Goal: Obtain resource: Obtain resource

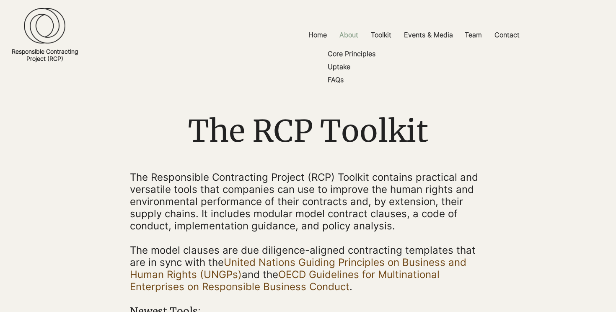
click at [347, 39] on p "About" at bounding box center [348, 35] width 27 height 19
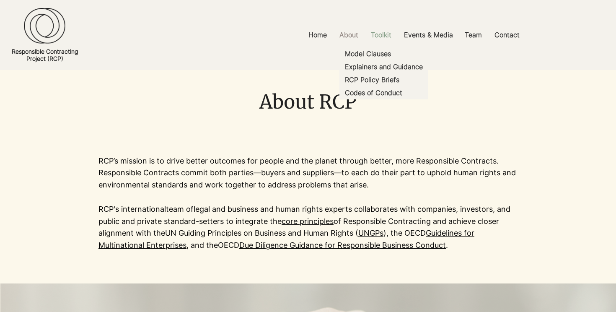
click at [371, 39] on p "Toolkit" at bounding box center [380, 35] width 29 height 19
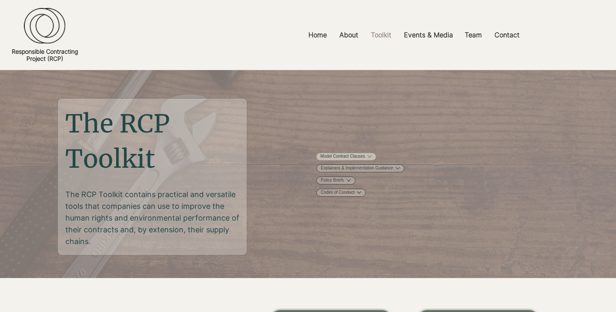
click at [356, 160] on link "Model Contract Clauses" at bounding box center [342, 156] width 45 height 6
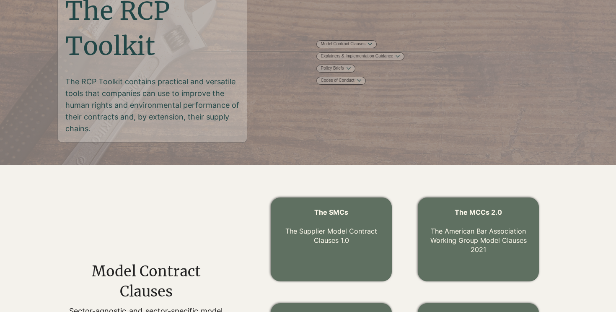
scroll to position [112, 0]
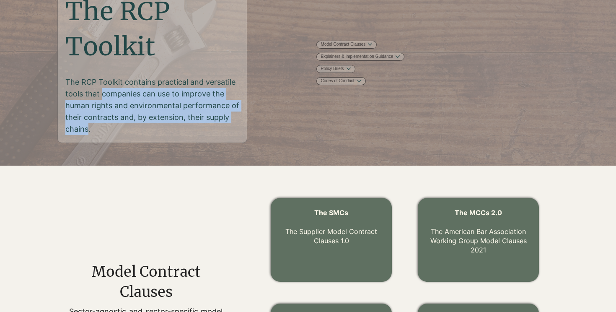
drag, startPoint x: 102, startPoint y: 95, endPoint x: 86, endPoint y: 132, distance: 40.8
click at [86, 132] on p "The RCP Toolkit contains practical and versatile tools that companies can use t…" at bounding box center [152, 105] width 175 height 59
copy p "companies can use to improve the human rights and environmental performance of …"
